Goal: Task Accomplishment & Management: Use online tool/utility

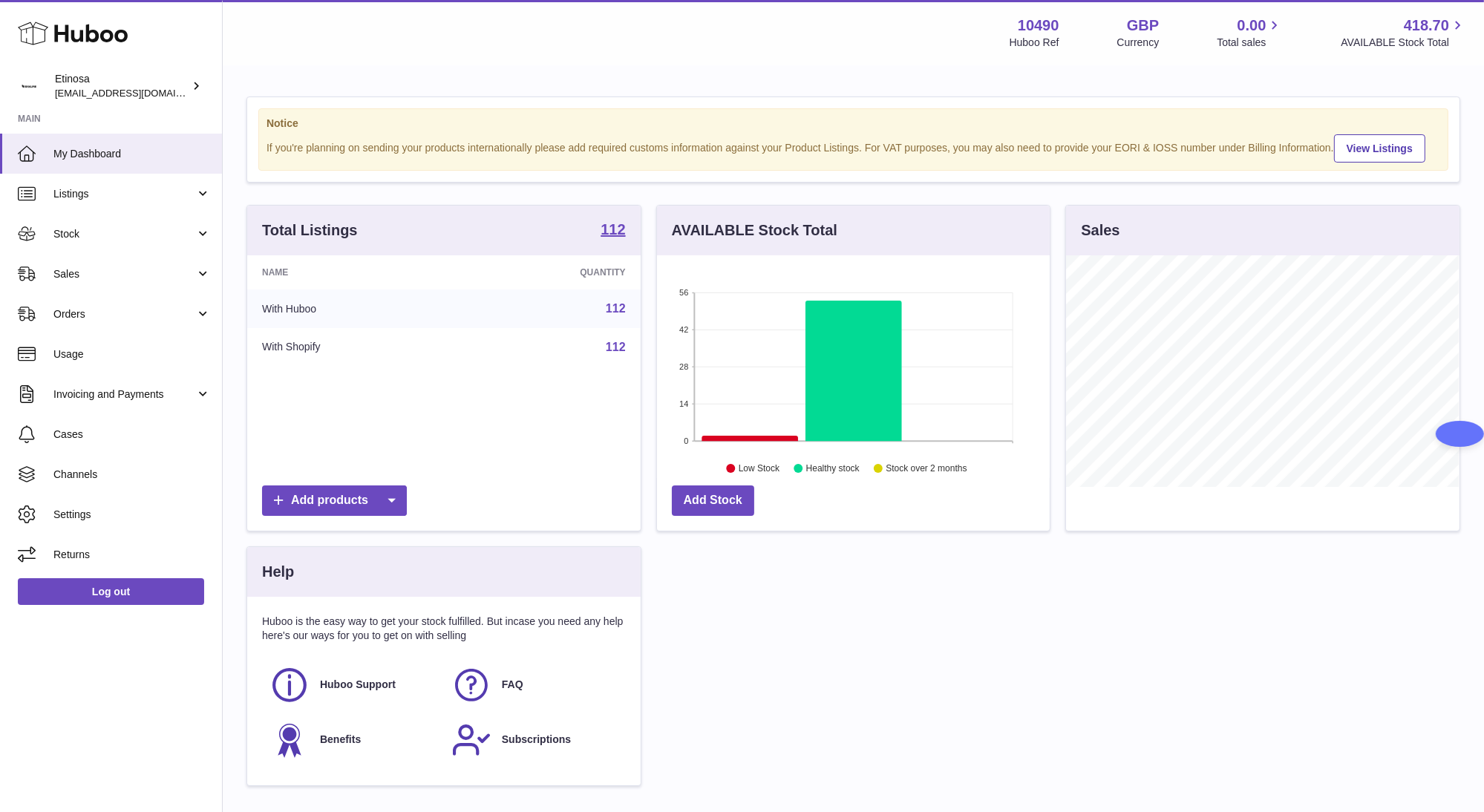
scroll to position [231, 392]
click at [159, 267] on span "Sales" at bounding box center [124, 274] width 142 height 14
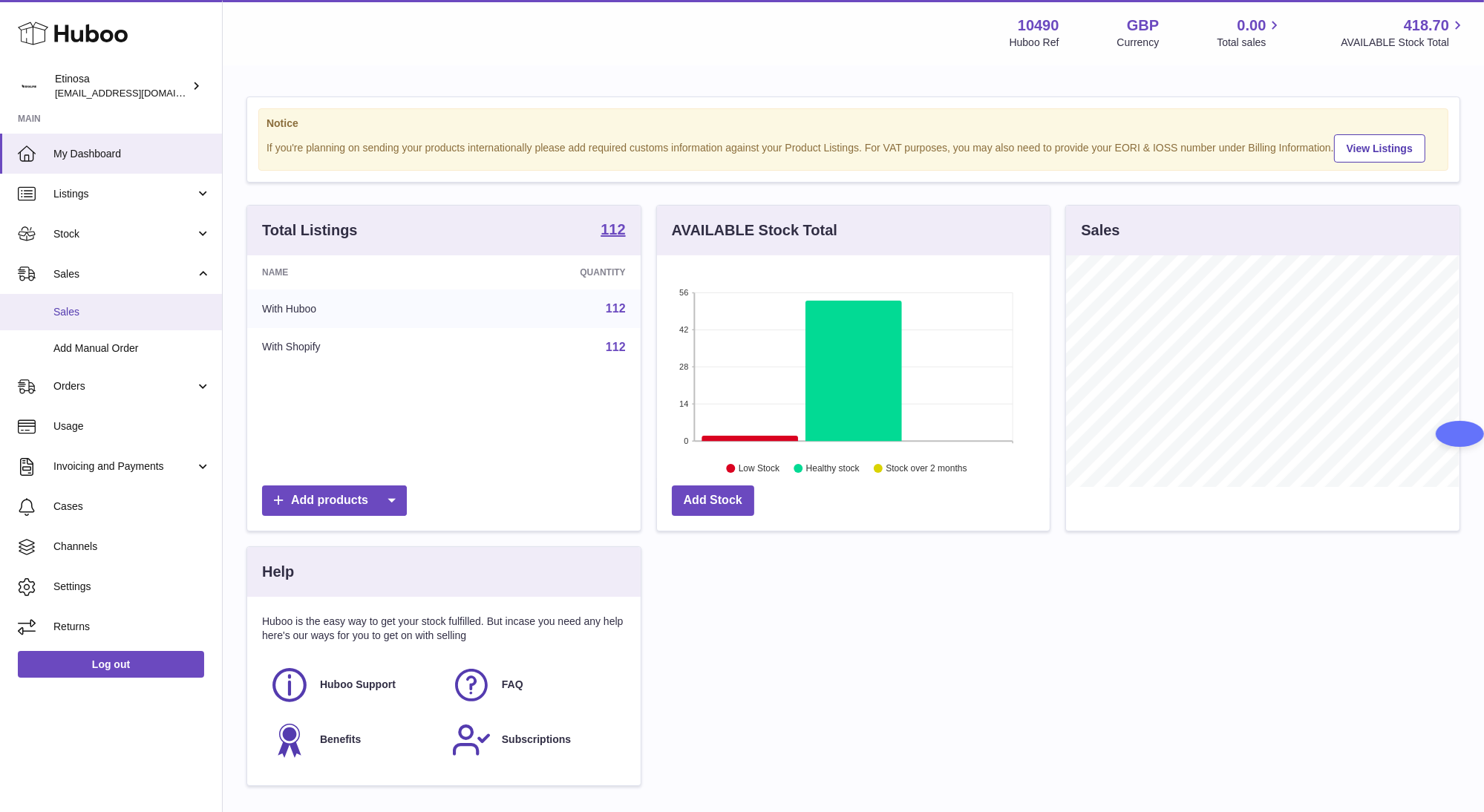
click at [135, 313] on span "Sales" at bounding box center [131, 312] width 157 height 14
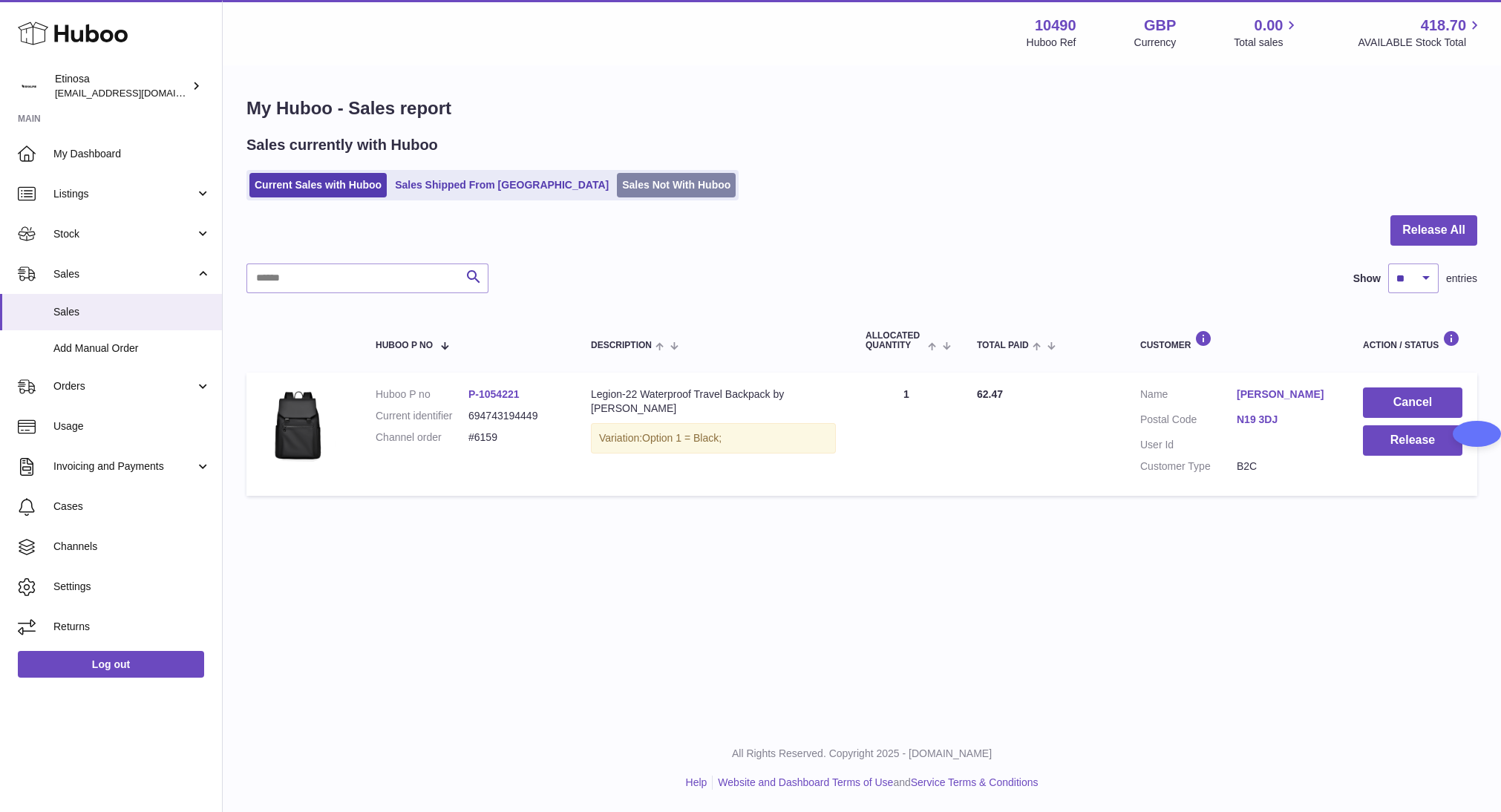
click at [617, 176] on link "Sales Not With Huboo" at bounding box center [676, 185] width 119 height 25
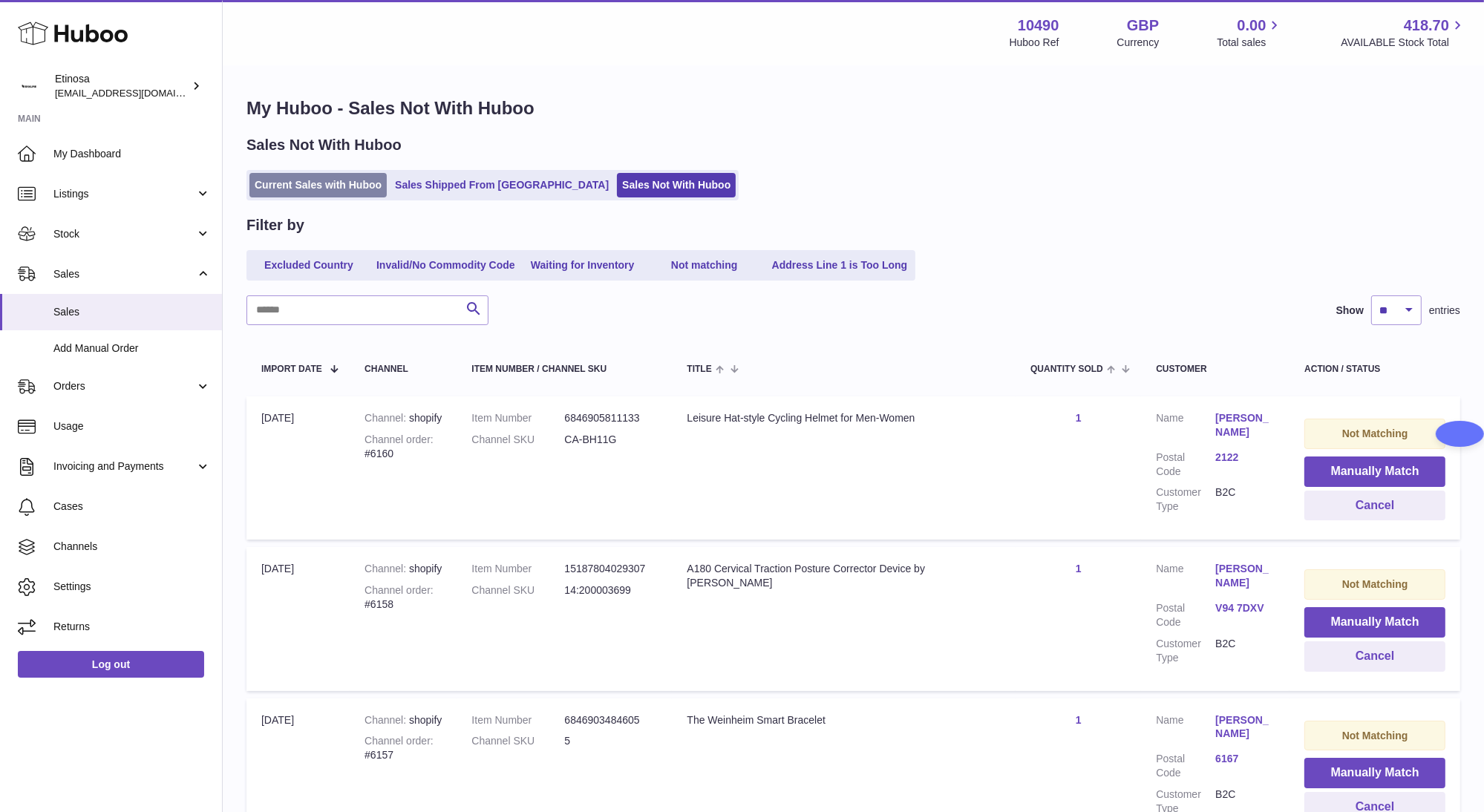
click at [324, 187] on link "Current Sales with Huboo" at bounding box center [317, 185] width 137 height 25
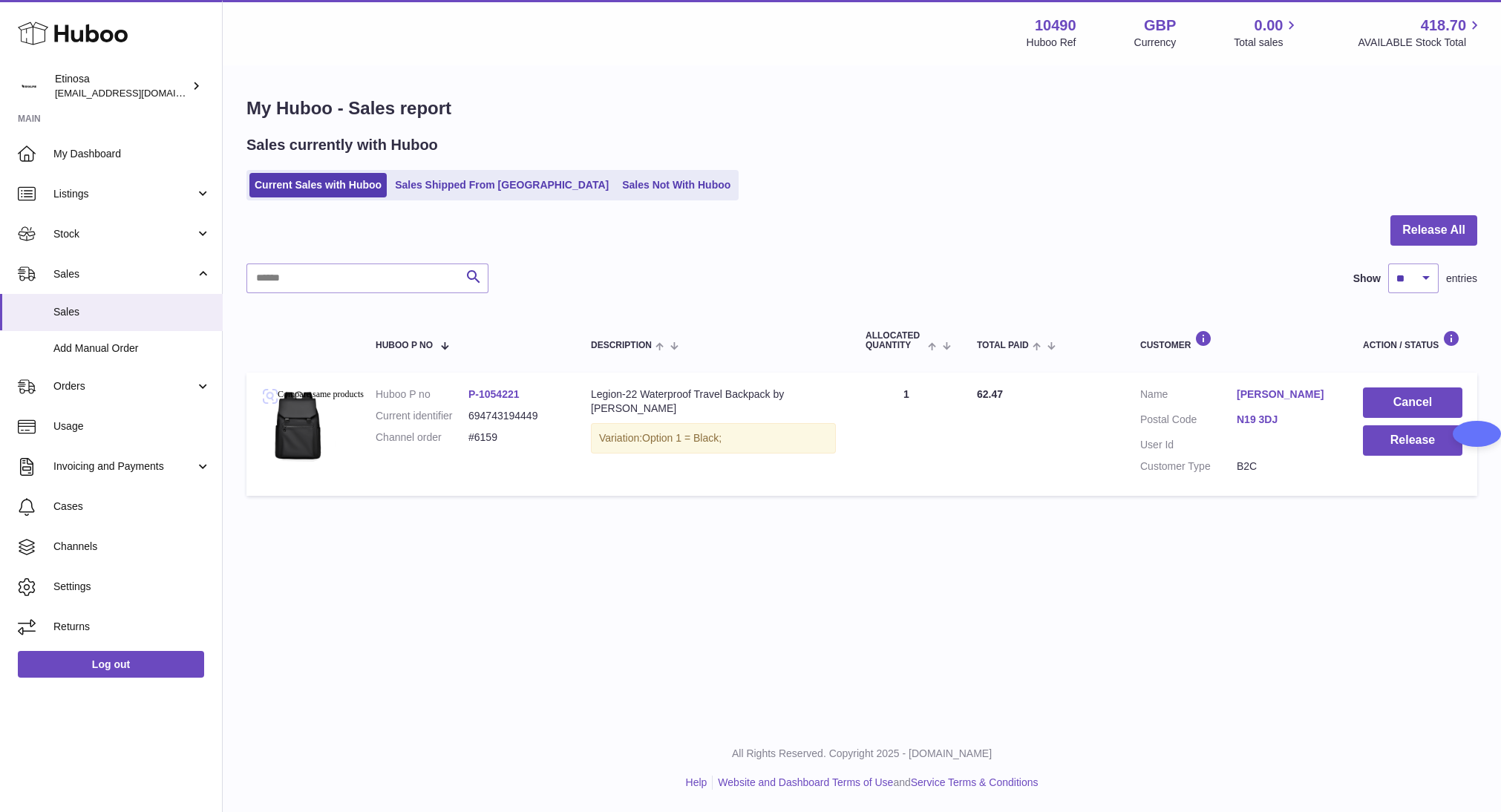
drag, startPoint x: 672, startPoint y: 581, endPoint x: 680, endPoint y: 577, distance: 8.9
click at [672, 580] on div "Menu Huboo 10490 Huboo Ref GBP Currency 0.00 Total sales 418.70 AVAILABLE Stock…" at bounding box center [862, 362] width 1279 height 724
click at [1405, 439] on button "Release" at bounding box center [1413, 441] width 100 height 31
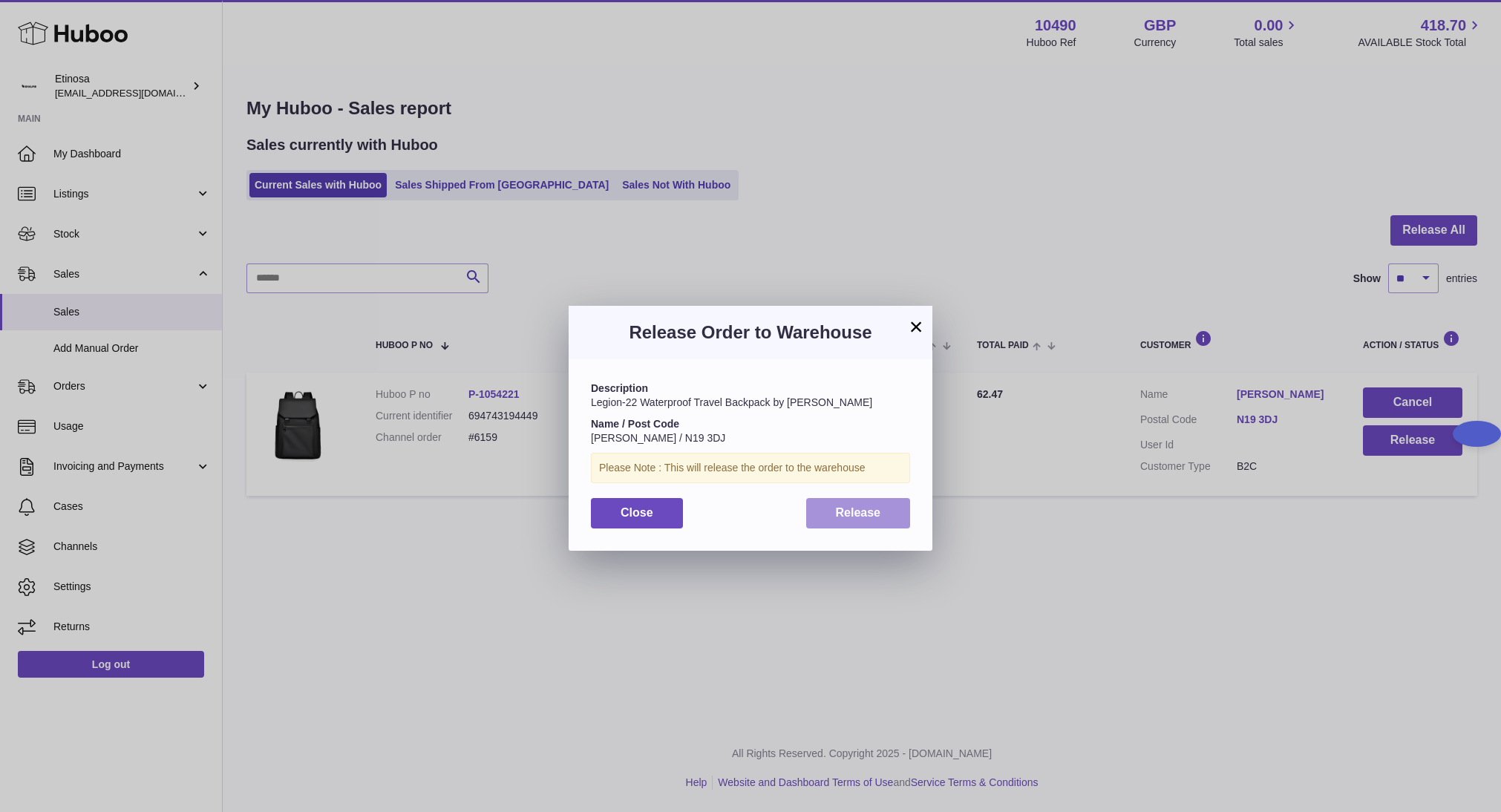
click at [838, 508] on span "Release" at bounding box center [859, 512] width 45 height 13
